Goal: Transaction & Acquisition: Purchase product/service

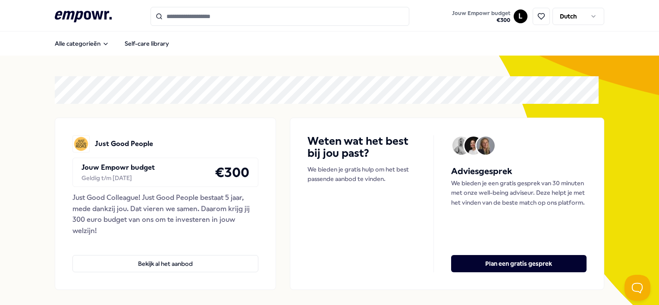
click at [214, 16] on input "Search for products, categories or subcategories" at bounding box center [279, 16] width 259 height 19
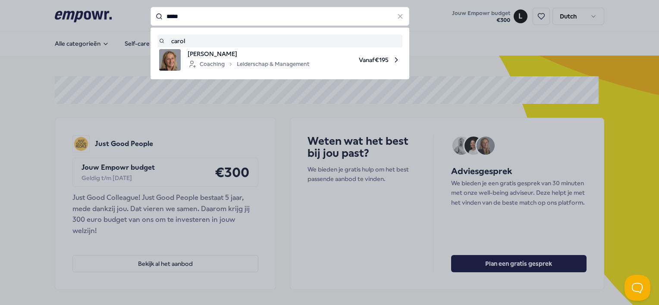
type input "*****"
click at [399, 17] on icon at bounding box center [400, 17] width 8 height 8
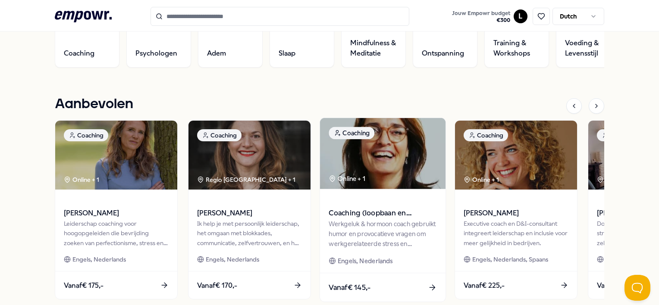
scroll to position [345, 0]
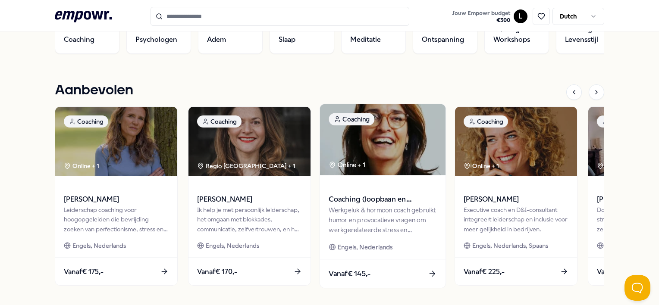
click at [384, 210] on div "Werkgeluk & hormoon coach gebruikt humor en provocatieve vragen om werkgerelate…" at bounding box center [383, 220] width 108 height 30
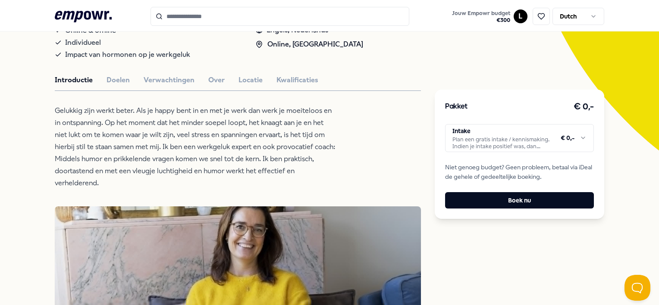
scroll to position [141, 0]
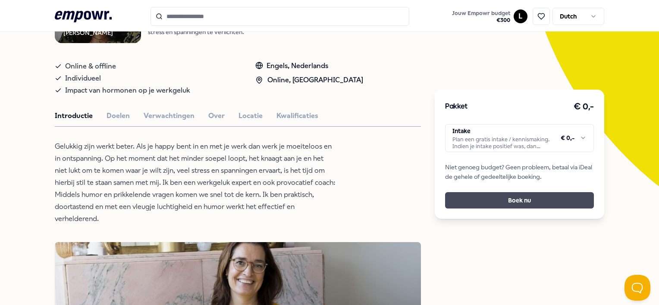
click at [538, 203] on button "Boek nu" at bounding box center [519, 200] width 148 height 16
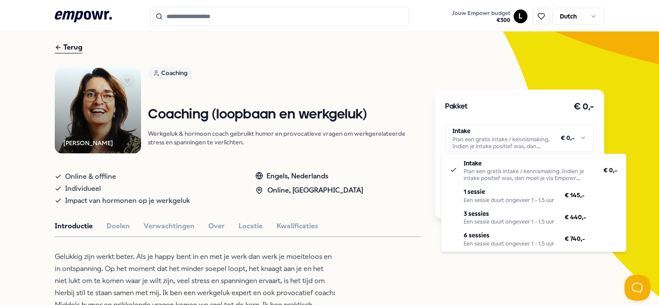
click at [578, 140] on html ".empowr-logo_svg__cls-1{fill:#03032f} Jouw Empowr budget € 300 L Dutch Alle cat…" at bounding box center [329, 152] width 659 height 305
click at [575, 134] on html ".empowr-logo_svg__cls-1{fill:#03032f} Jouw Empowr budget € 300 L Dutch Alle cat…" at bounding box center [329, 152] width 659 height 305
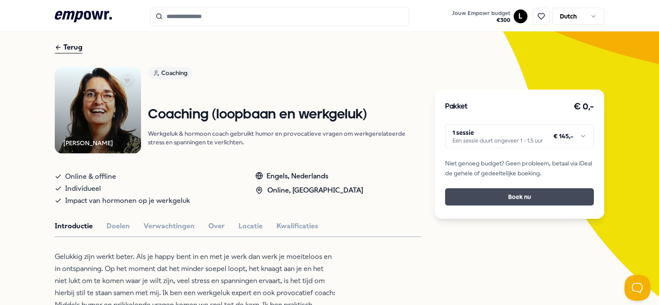
click at [505, 202] on button "Boek nu" at bounding box center [519, 196] width 148 height 17
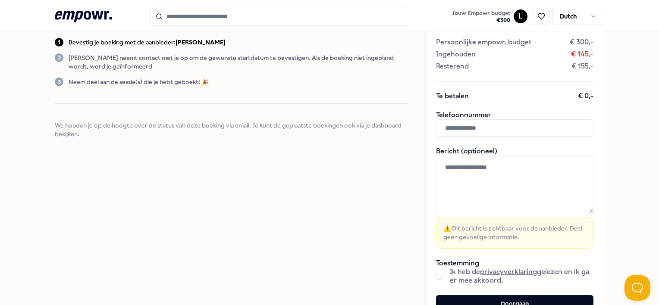
scroll to position [31, 0]
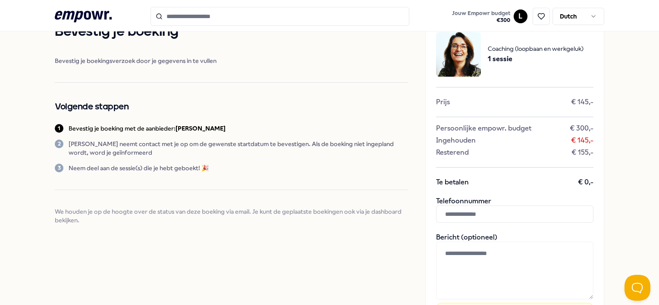
click at [491, 216] on input "text" at bounding box center [514, 214] width 157 height 17
type input "**********"
click at [491, 256] on textarea at bounding box center [514, 271] width 157 height 58
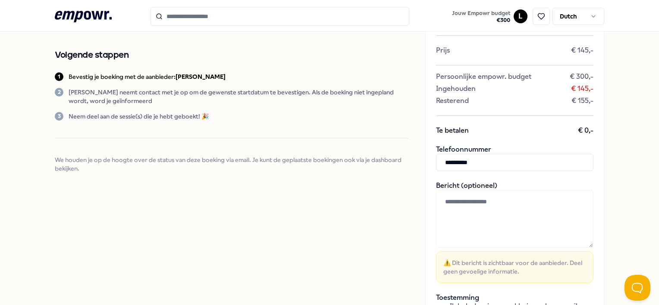
scroll to position [117, 0]
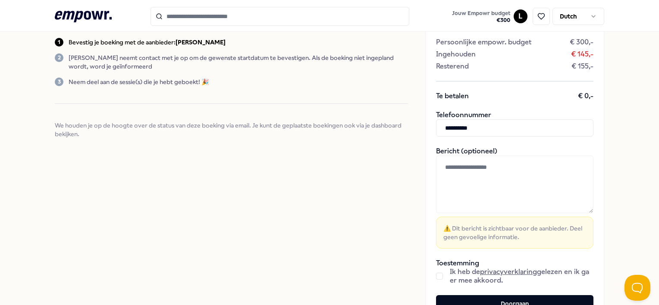
click at [436, 276] on button "button" at bounding box center [439, 276] width 7 height 7
click at [474, 171] on textarea at bounding box center [514, 185] width 157 height 58
click at [478, 166] on textarea "**********" at bounding box center [514, 185] width 157 height 58
click at [472, 176] on textarea "**********" at bounding box center [514, 185] width 157 height 58
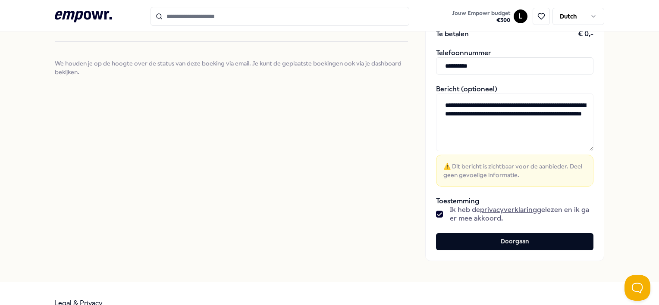
scroll to position [198, 0]
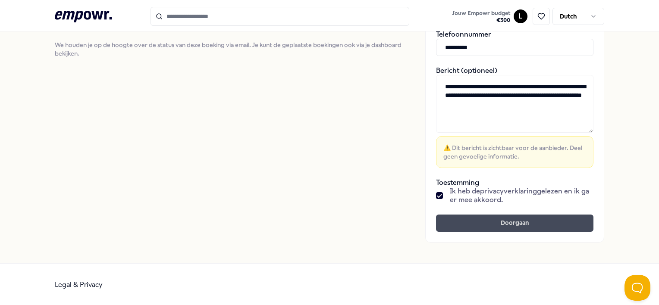
type textarea "**********"
click at [512, 222] on button "Doorgaan" at bounding box center [514, 223] width 157 height 17
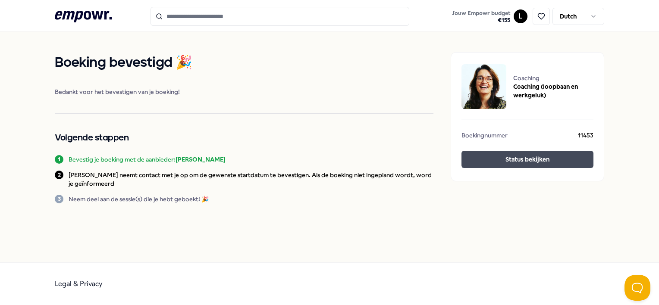
click at [536, 159] on button "Status bekijken" at bounding box center [527, 159] width 132 height 17
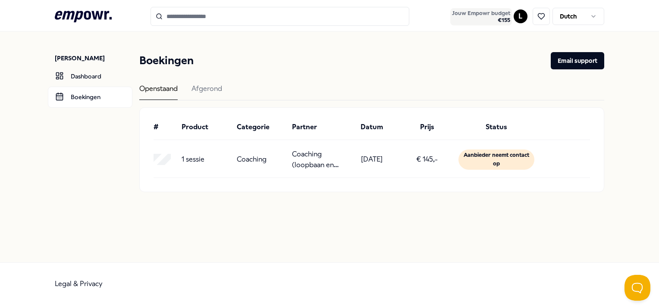
click at [480, 14] on span "Jouw Empowr budget" at bounding box center [481, 13] width 58 height 7
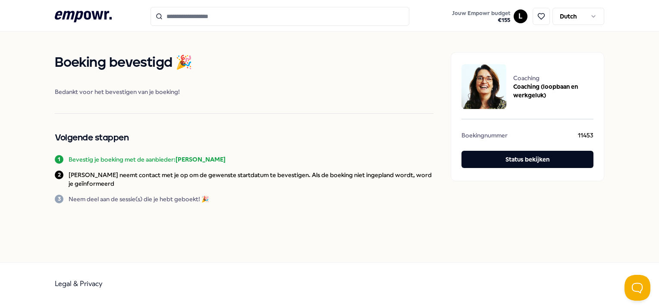
click at [494, 90] on img at bounding box center [483, 86] width 45 height 45
click at [563, 86] on span "Coaching (loopbaan en werkgeluk)" at bounding box center [553, 90] width 80 height 17
click at [244, 18] on input "Search for products, categories or subcategories" at bounding box center [279, 16] width 259 height 19
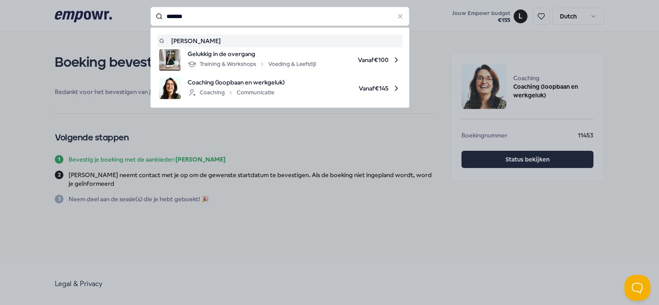
type input "*******"
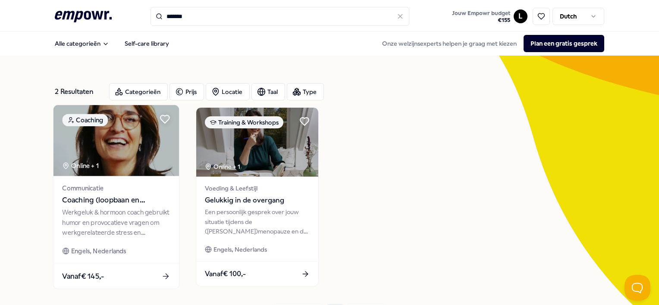
click at [112, 141] on img at bounding box center [115, 140] width 125 height 71
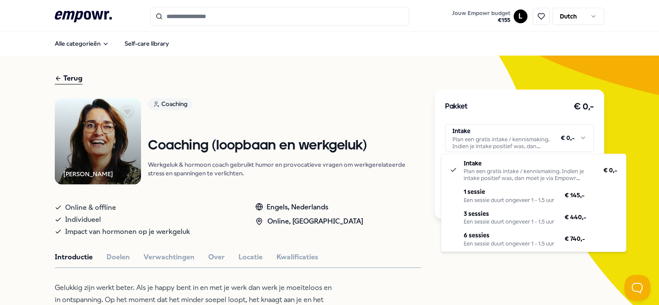
click at [580, 139] on html ".empowr-logo_svg__cls-1{fill:#03032f} Jouw Empowr budget € 155 L Dutch Alle cat…" at bounding box center [329, 152] width 659 height 305
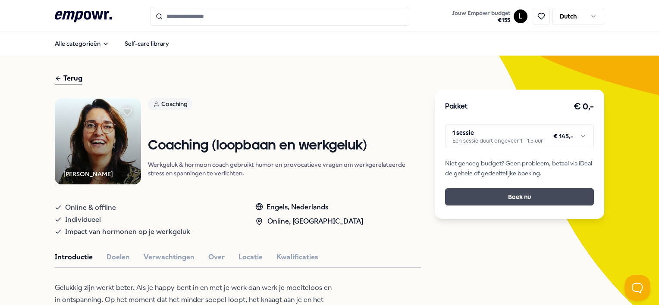
click at [495, 201] on button "Boek nu" at bounding box center [519, 196] width 148 height 17
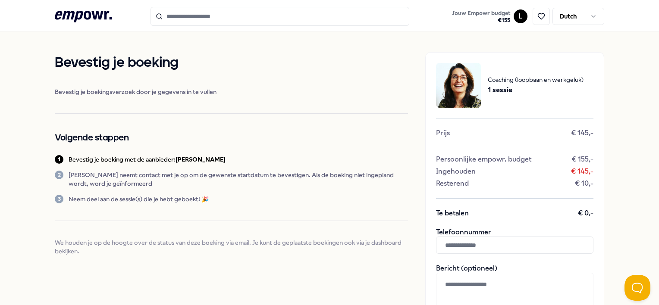
click at [476, 248] on input "text" at bounding box center [514, 245] width 157 height 17
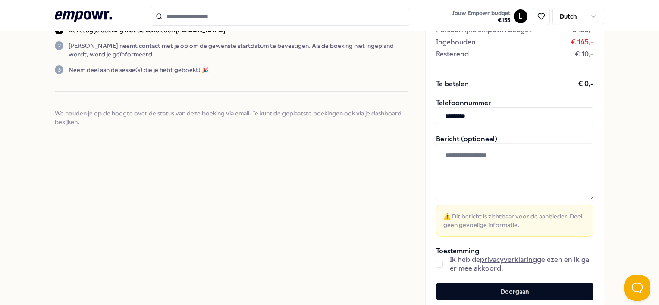
type input "*********"
click at [462, 164] on textarea at bounding box center [514, 173] width 157 height 58
type textarea "*"
type textarea "**********"
click at [436, 262] on button "button" at bounding box center [439, 264] width 7 height 7
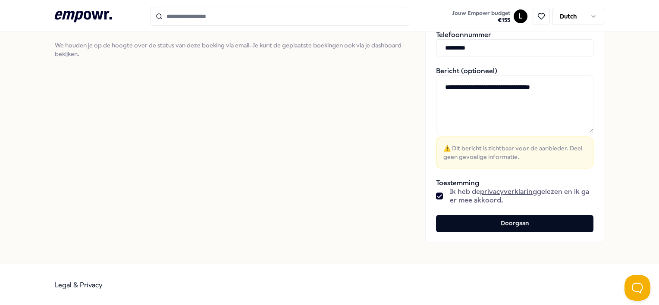
scroll to position [198, 0]
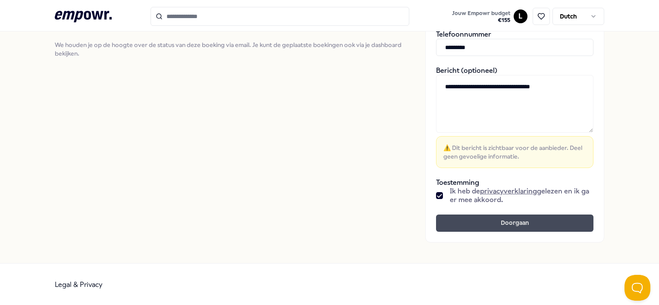
click at [515, 222] on button "Doorgaan" at bounding box center [514, 223] width 157 height 17
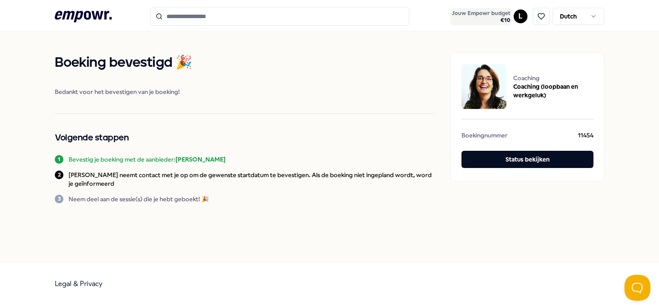
click at [505, 22] on span "€ 10" at bounding box center [481, 20] width 58 height 7
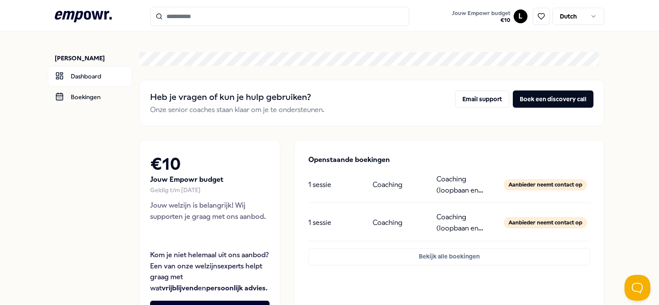
click at [218, 17] on input "Search for products, categories or subcategories" at bounding box center [279, 16] width 259 height 19
click at [71, 81] on link "Dashboard" at bounding box center [90, 76] width 84 height 21
click at [97, 76] on link "Dashboard" at bounding box center [90, 76] width 84 height 21
click at [93, 97] on link "Boekingen" at bounding box center [90, 97] width 84 height 21
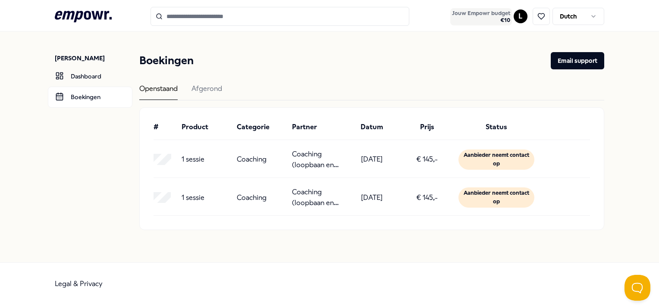
click at [469, 12] on span "Jouw Empowr budget" at bounding box center [481, 13] width 58 height 7
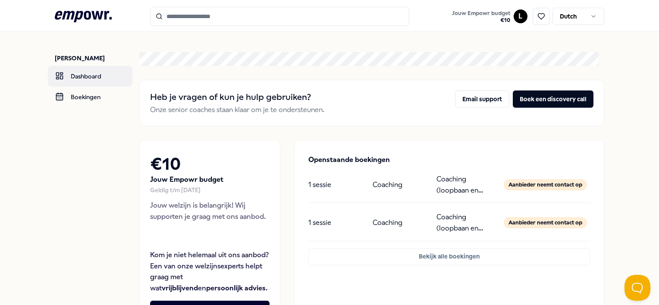
click at [84, 75] on link "Dashboard" at bounding box center [90, 76] width 84 height 21
click at [88, 57] on p "[PERSON_NAME]" at bounding box center [94, 58] width 78 height 9
click at [231, 19] on input "Search for products, categories or subcategories" at bounding box center [279, 16] width 259 height 19
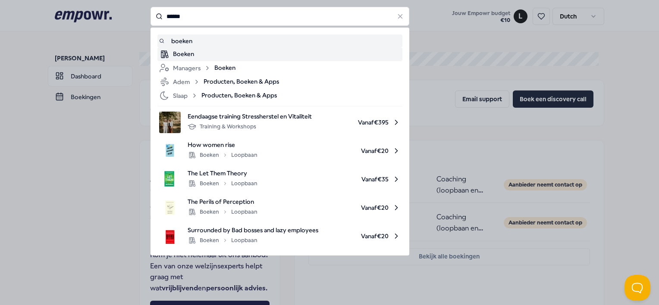
click at [183, 57] on div "Boeken" at bounding box center [287, 54] width 228 height 10
type input "******"
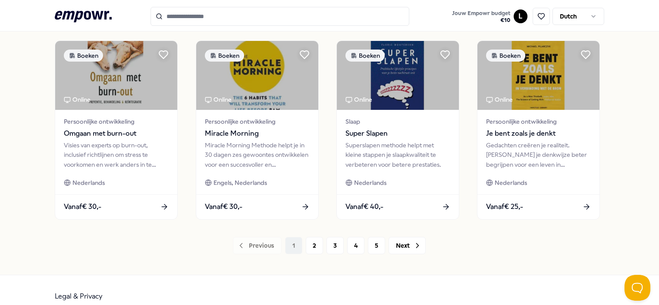
scroll to position [466, 0]
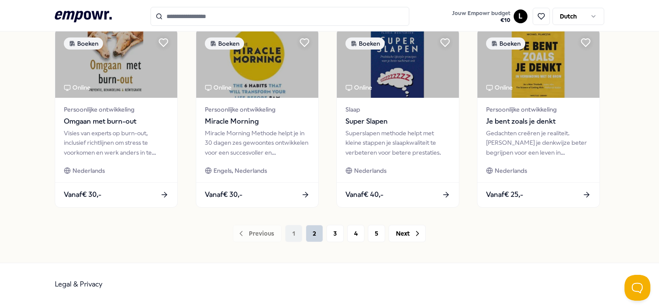
click at [312, 237] on button "2" at bounding box center [314, 233] width 17 height 17
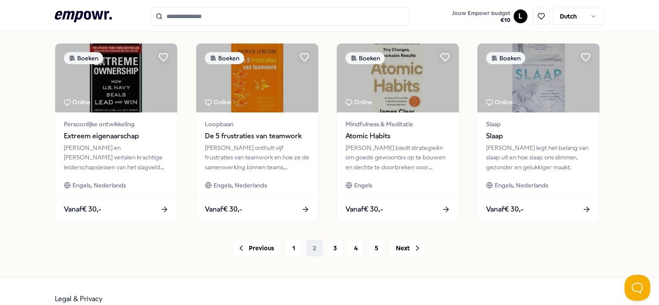
scroll to position [466, 0]
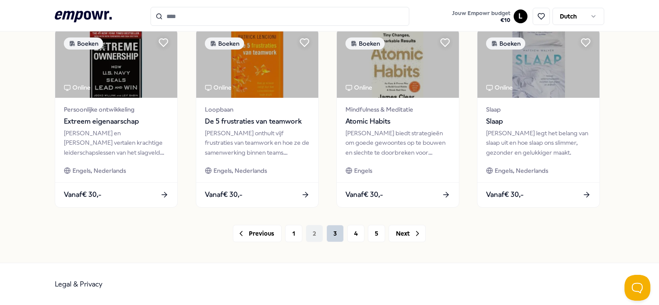
click at [335, 231] on button "3" at bounding box center [334, 233] width 17 height 17
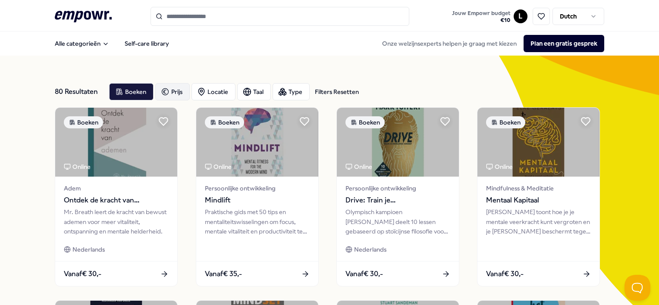
click at [183, 90] on div "Prijs" at bounding box center [172, 91] width 34 height 17
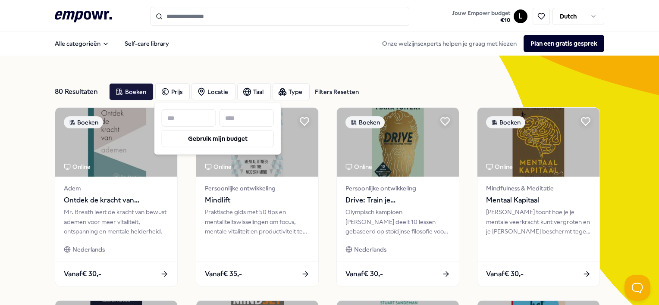
click at [235, 118] on input at bounding box center [246, 117] width 54 height 17
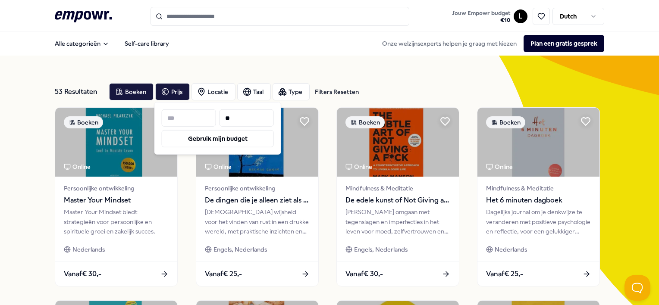
type input "*"
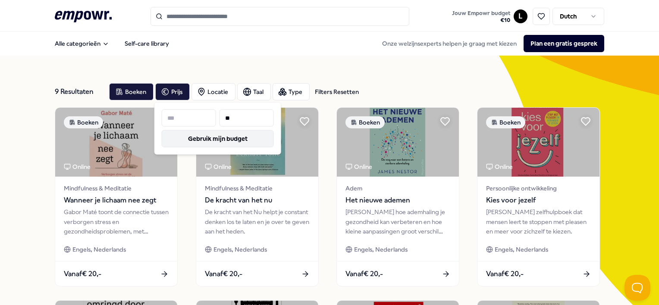
click at [209, 140] on button "Gebruik mijn budget" at bounding box center [218, 138] width 112 height 17
type input "**"
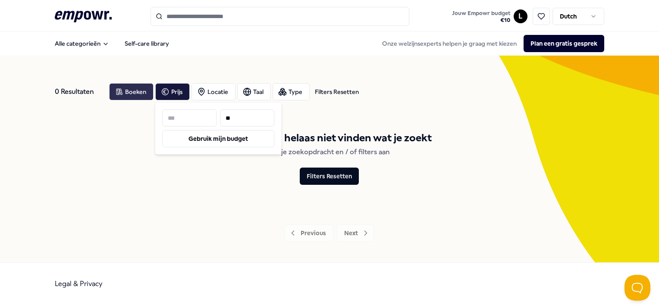
click at [133, 91] on div "Boeken" at bounding box center [131, 91] width 44 height 17
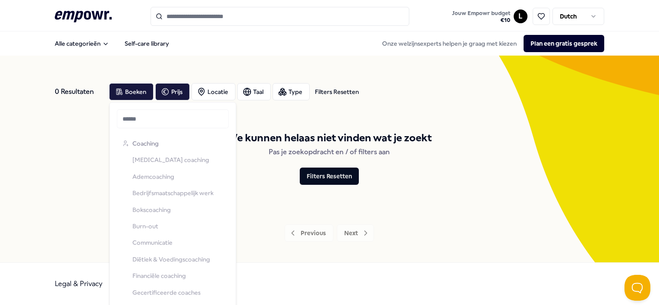
click at [141, 126] on input "text" at bounding box center [173, 118] width 112 height 19
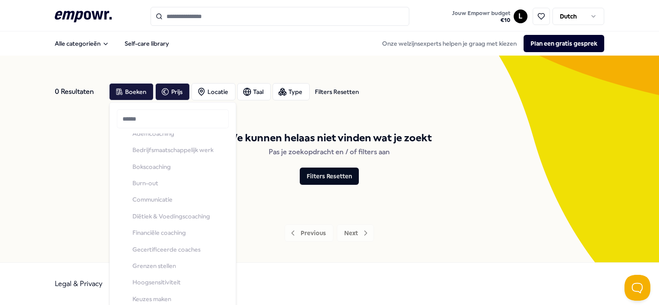
click at [140, 216] on div "Coaching [MEDICAL_DATA] coaching Ademcoaching Bedrijfsmaatschappelijk werk Boks…" at bounding box center [173, 307] width 109 height 430
click at [216, 61] on div "0 Resultaten Filters Resetten Boeken Prijs Locatie Taal Type Filters Resetten W…" at bounding box center [329, 159] width 549 height 207
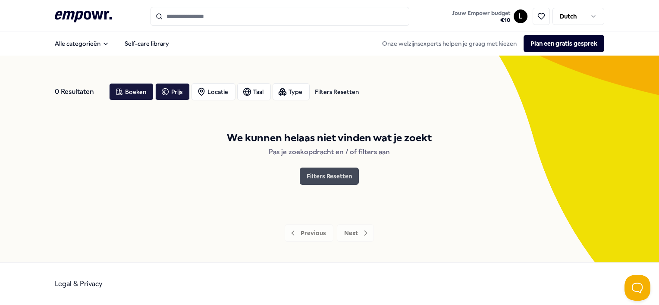
click at [334, 181] on button "Filters Resetten" at bounding box center [329, 176] width 59 height 17
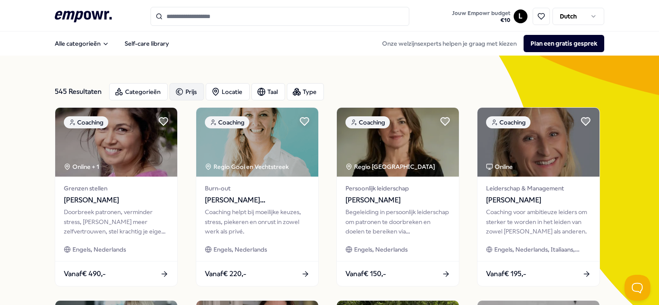
click at [199, 90] on div "Prijs" at bounding box center [186, 91] width 34 height 17
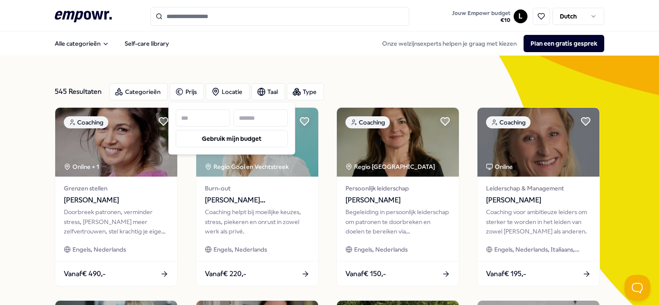
click at [260, 117] on input at bounding box center [260, 117] width 54 height 17
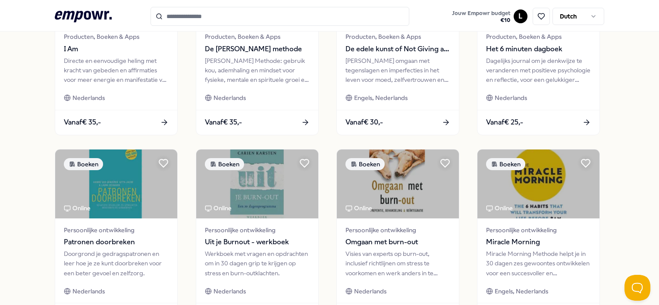
scroll to position [466, 0]
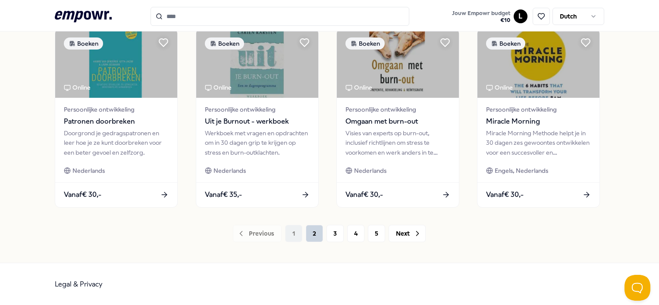
type input "**"
click at [312, 229] on button "2" at bounding box center [314, 233] width 17 height 17
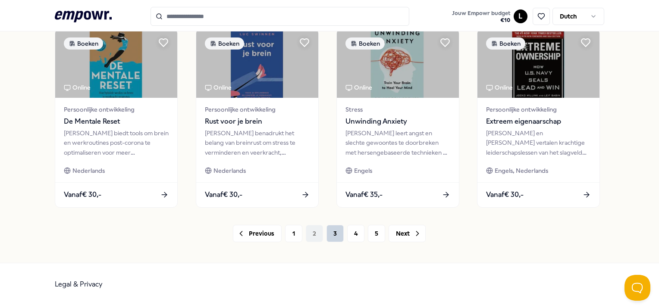
click at [332, 234] on button "3" at bounding box center [334, 233] width 17 height 17
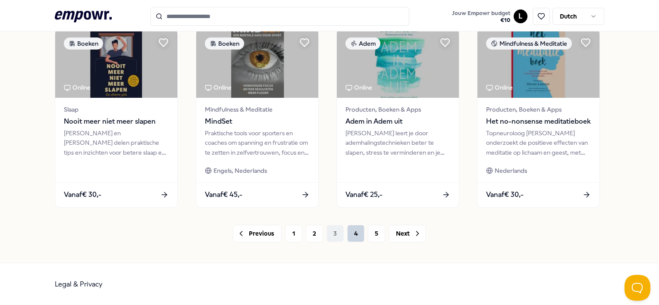
click at [353, 233] on button "4" at bounding box center [355, 233] width 17 height 17
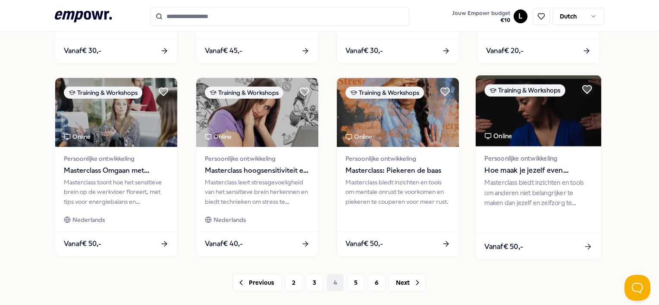
scroll to position [431, 0]
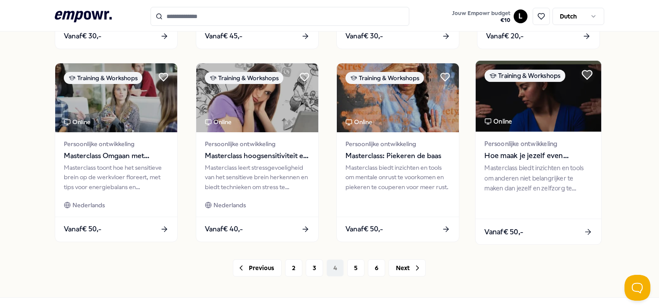
click at [583, 75] on icon at bounding box center [587, 74] width 10 height 9
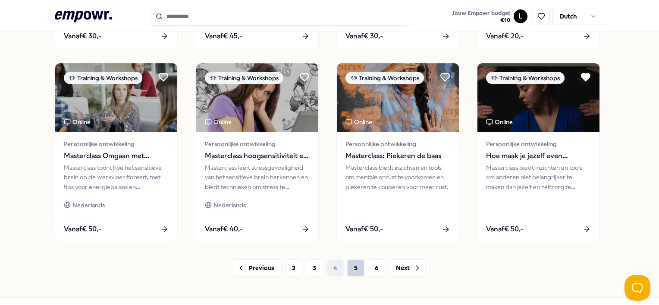
click at [351, 269] on button "5" at bounding box center [355, 268] width 17 height 17
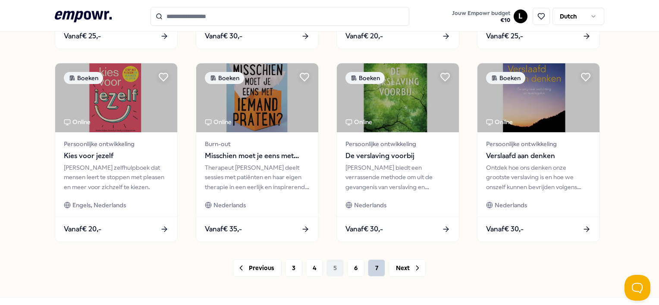
click at [377, 268] on button "7" at bounding box center [376, 268] width 17 height 17
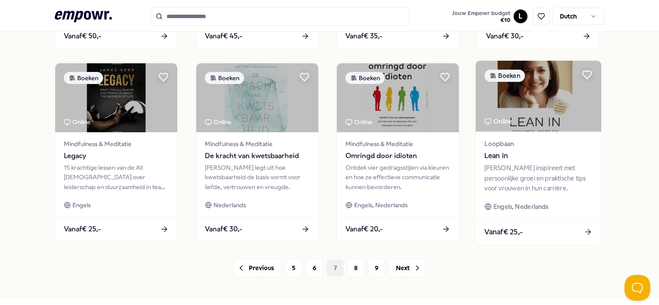
click at [548, 97] on img at bounding box center [537, 96] width 125 height 71
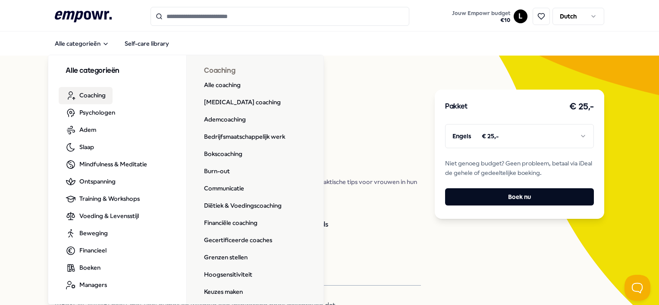
click at [436, 138] on div "Pakket € 25,- Engels € 25,- Niet genoeg budget? Geen probleem, betaal via iDeal…" at bounding box center [519, 154] width 169 height 129
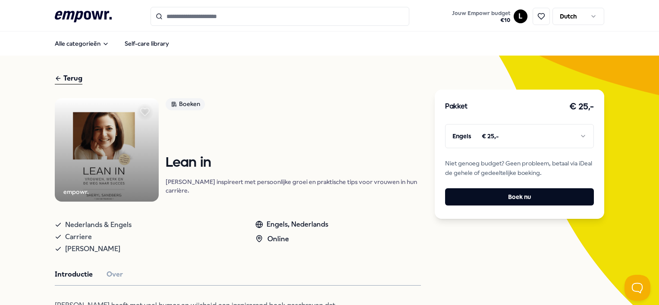
scroll to position [43, 0]
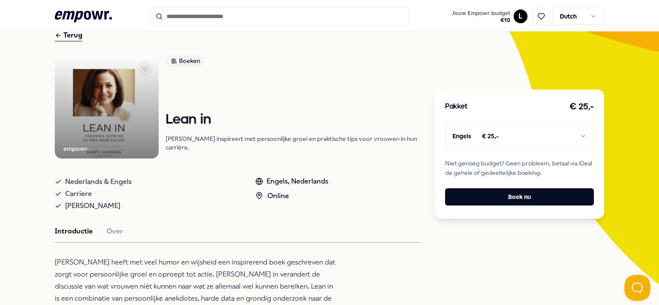
click at [145, 70] on icon at bounding box center [144, 69] width 9 height 9
click at [537, 19] on icon at bounding box center [541, 17] width 8 height 8
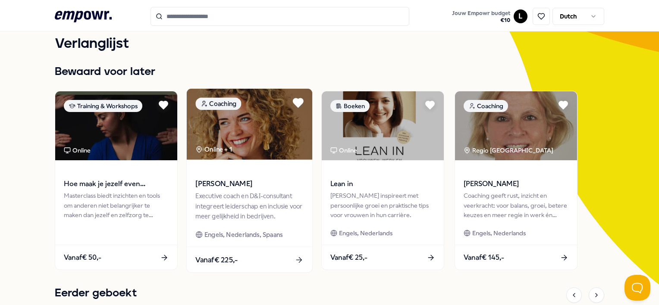
click at [297, 103] on icon at bounding box center [298, 103] width 10 height 9
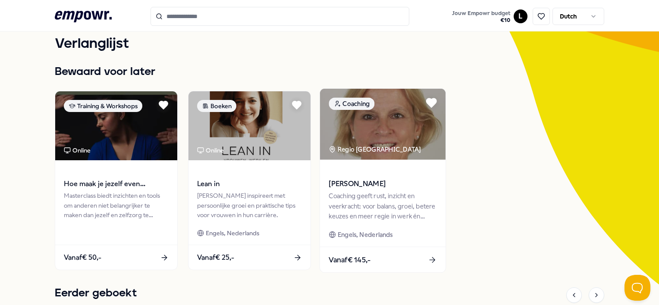
click at [433, 102] on icon at bounding box center [431, 103] width 10 height 9
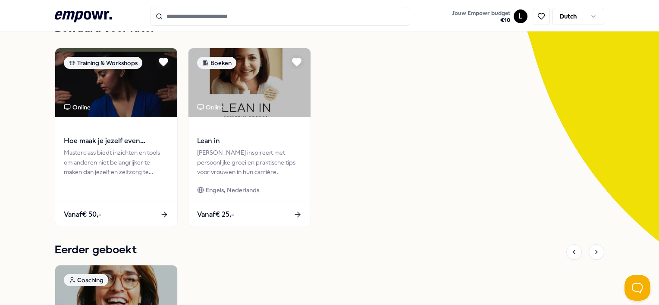
scroll to position [86, 0]
